Goal: Find specific page/section: Find specific page/section

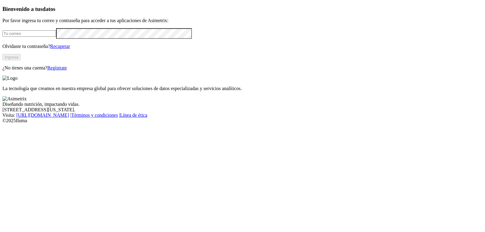
type input "[EMAIL_ADDRESS][DOMAIN_NAME]"
click at [21, 60] on button "Ingresa" at bounding box center [11, 57] width 18 height 6
